Goal: Task Accomplishment & Management: Complete application form

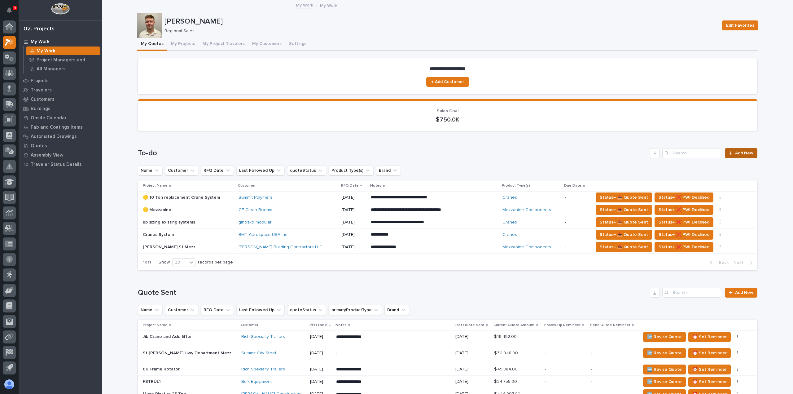
click at [738, 154] on span "Add New" at bounding box center [744, 153] width 18 height 4
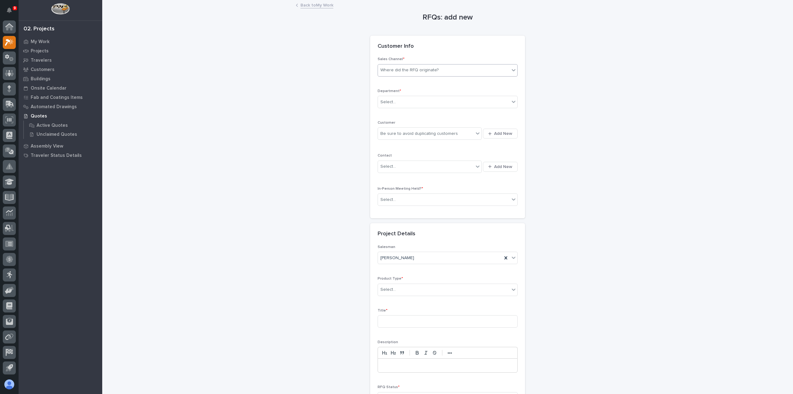
click at [482, 73] on div "Where did the RFQ originate?" at bounding box center [444, 70] width 132 height 10
click at [474, 88] on div "PWI" at bounding box center [444, 92] width 139 height 11
click at [472, 101] on div "Select..." at bounding box center [444, 102] width 132 height 10
click at [464, 123] on div "Regional Sales" at bounding box center [444, 124] width 139 height 11
click at [458, 131] on div "Be sure to avoid duplicating customers" at bounding box center [426, 134] width 96 height 10
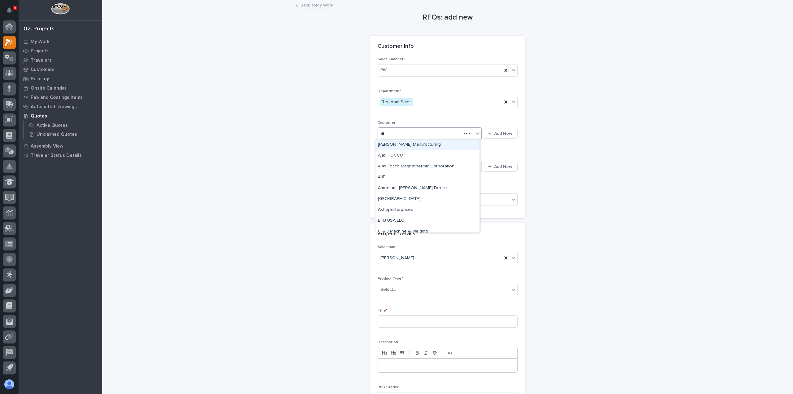
type input "***"
click at [453, 145] on div "[PERSON_NAME] Construction Inc" at bounding box center [427, 144] width 104 height 11
click at [453, 163] on div "Select..." at bounding box center [426, 166] width 96 height 10
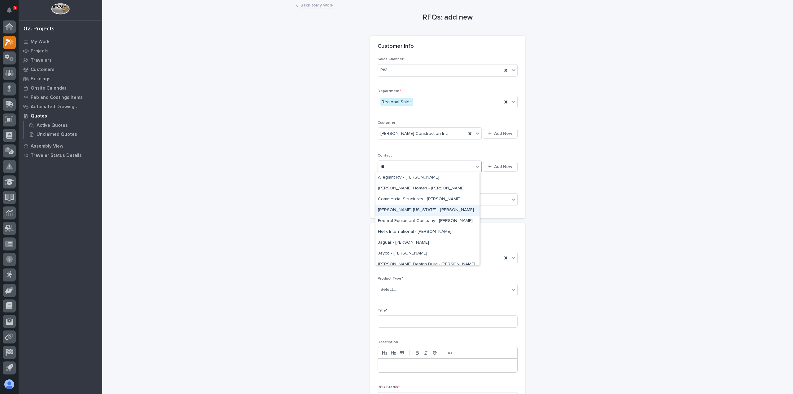
type input "*"
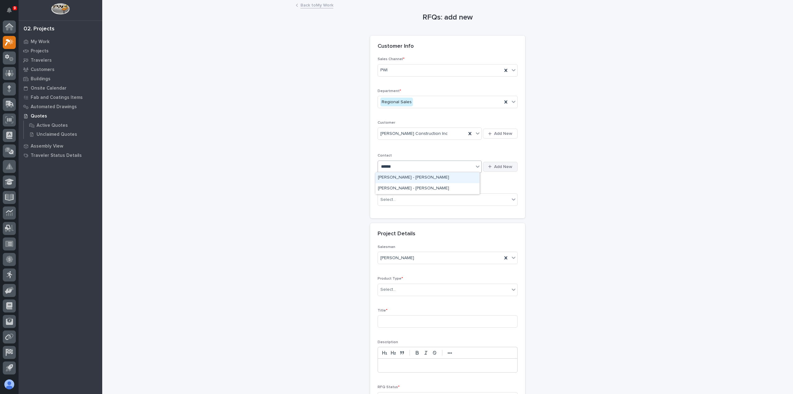
type input "******"
click at [489, 164] on icon "button" at bounding box center [489, 166] width 3 height 4
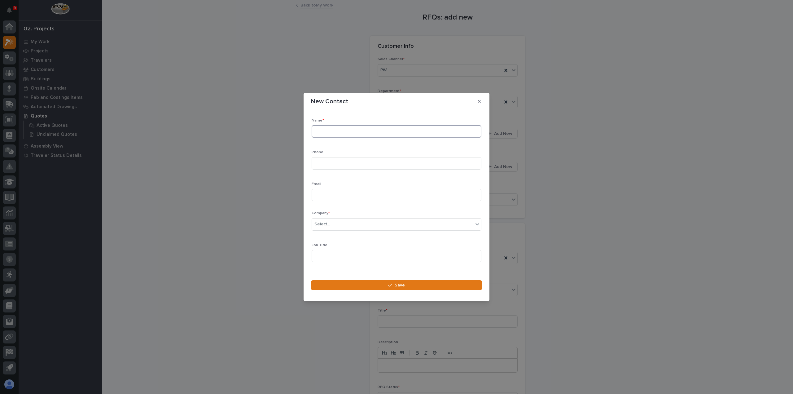
click at [401, 133] on input at bounding box center [397, 131] width 170 height 12
type input "[PERSON_NAME]"
click at [399, 166] on input at bounding box center [397, 163] width 170 height 12
paste input "[PHONE_NUMBER]"
type input "[PHONE_NUMBER]"
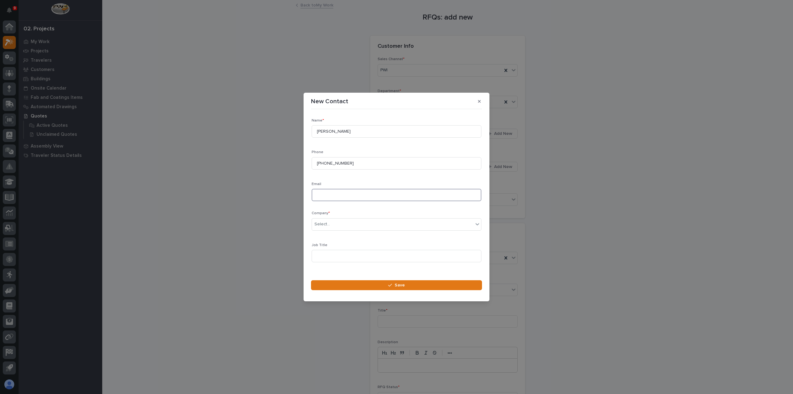
click at [334, 197] on input at bounding box center [397, 195] width 170 height 12
paste input "[PERSON_NAME][EMAIL_ADDRESS][DOMAIN_NAME]"
type input "[PERSON_NAME][EMAIL_ADDRESS][DOMAIN_NAME]"
click at [332, 221] on div "Select..." at bounding box center [392, 224] width 161 height 10
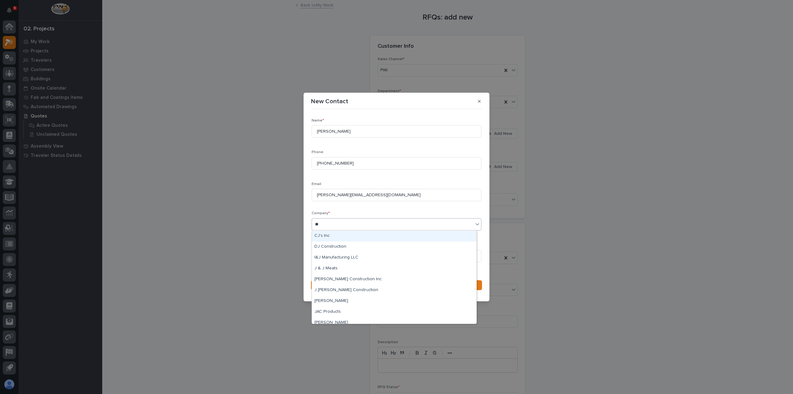
type input "***"
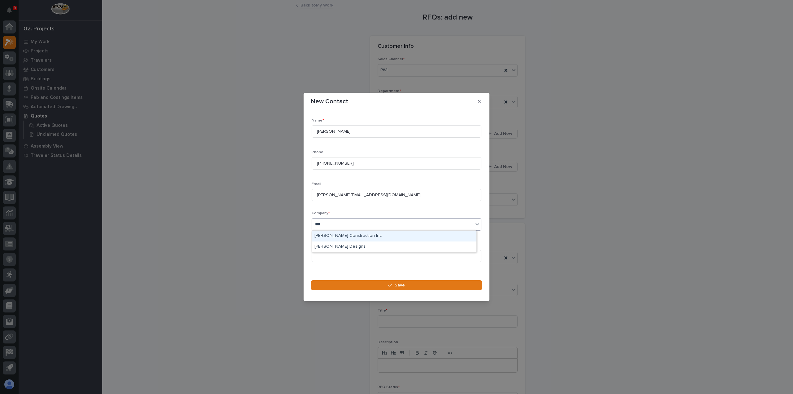
click at [340, 237] on div "[PERSON_NAME] Construction Inc" at bounding box center [394, 235] width 164 height 11
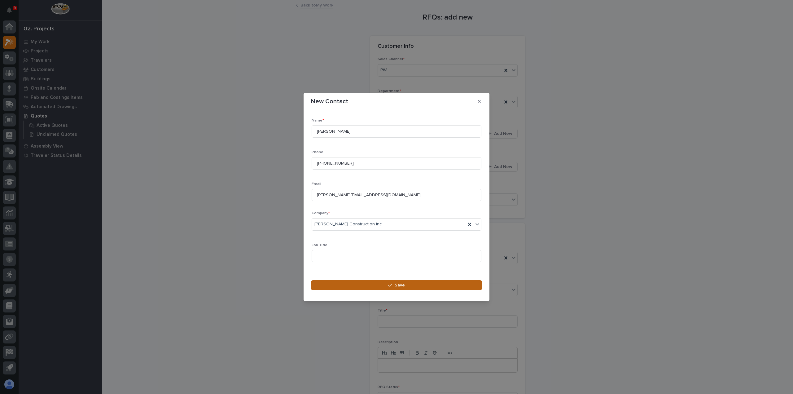
click at [366, 287] on button "Save" at bounding box center [396, 285] width 171 height 10
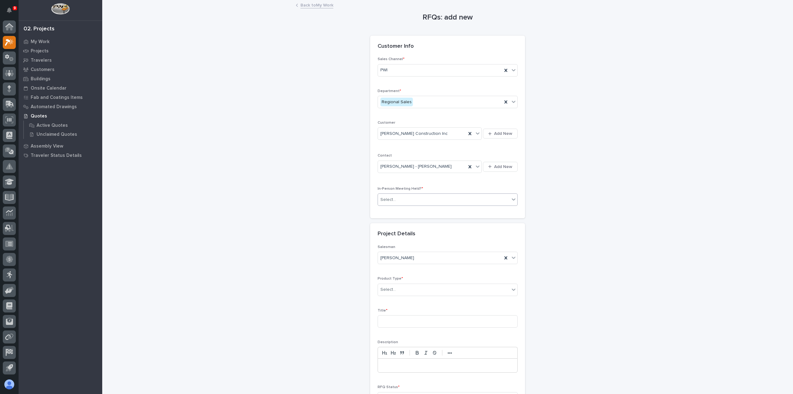
click at [488, 197] on div "Select..." at bounding box center [444, 200] width 132 height 10
click at [478, 218] on div "No" at bounding box center [444, 221] width 139 height 11
click at [445, 292] on div "Select..." at bounding box center [444, 289] width 132 height 10
click at [441, 311] on div "Cranes" at bounding box center [444, 310] width 139 height 11
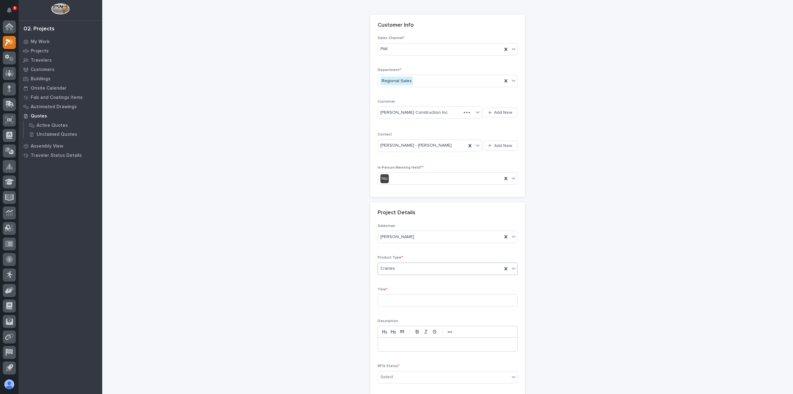
scroll to position [84, 0]
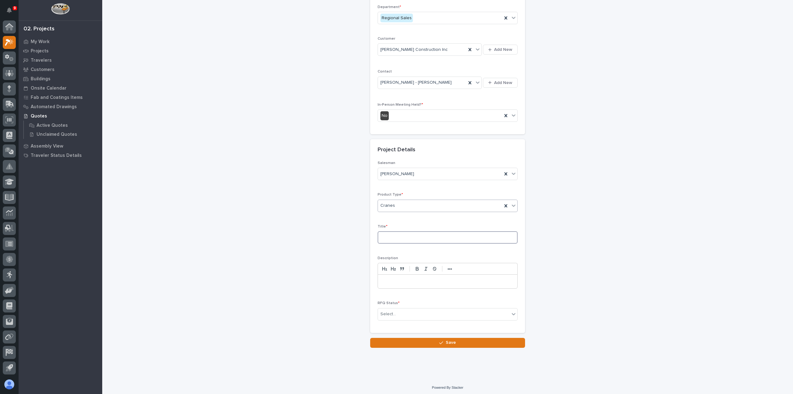
click at [430, 236] on input at bounding box center [448, 237] width 140 height 12
type input "!"
type input "10 Ton Crane system"
click at [423, 313] on div "Select..." at bounding box center [444, 314] width 132 height 10
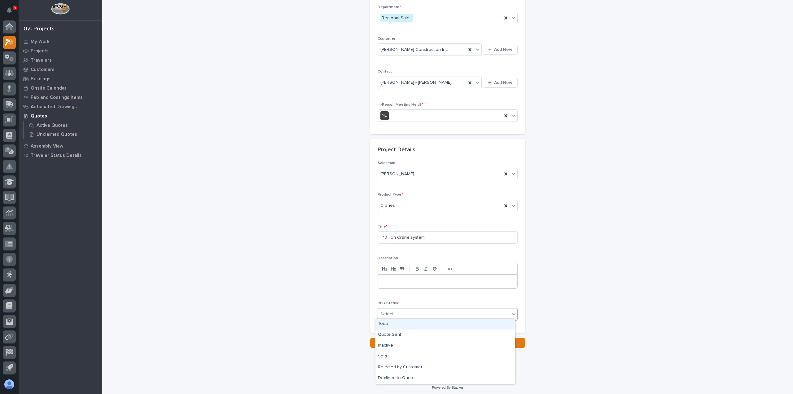
click at [421, 323] on div "Todo" at bounding box center [444, 323] width 139 height 11
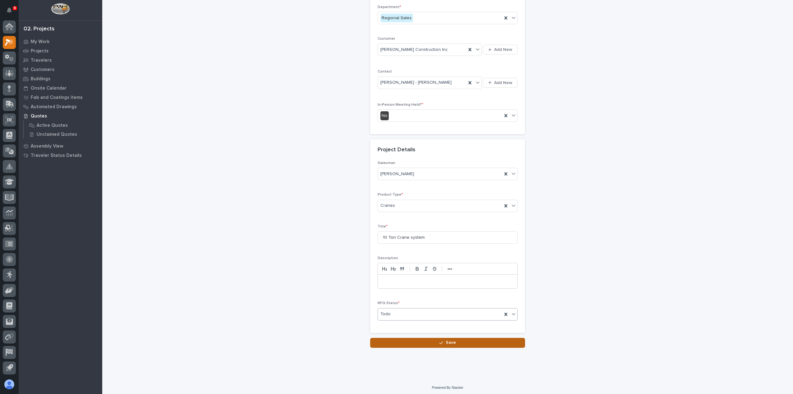
click at [423, 340] on button "Save" at bounding box center [447, 343] width 155 height 10
